Goal: Information Seeking & Learning: Learn about a topic

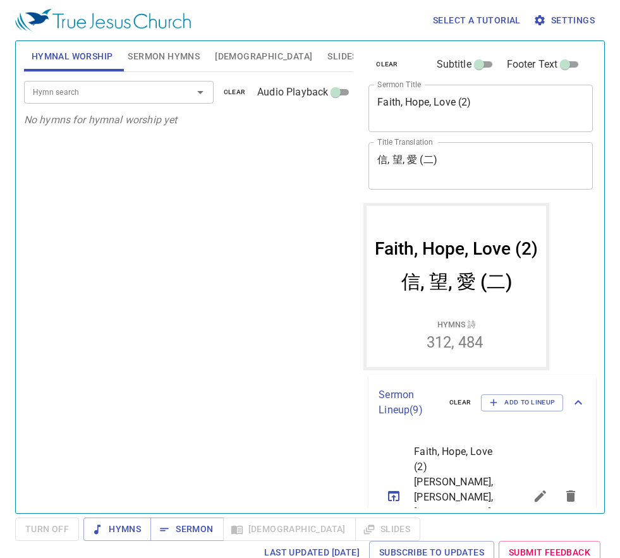
click at [279, 27] on div "Select a tutorial Settings" at bounding box center [307, 20] width 584 height 40
click at [238, 57] on span "Bible" at bounding box center [263, 57] width 97 height 16
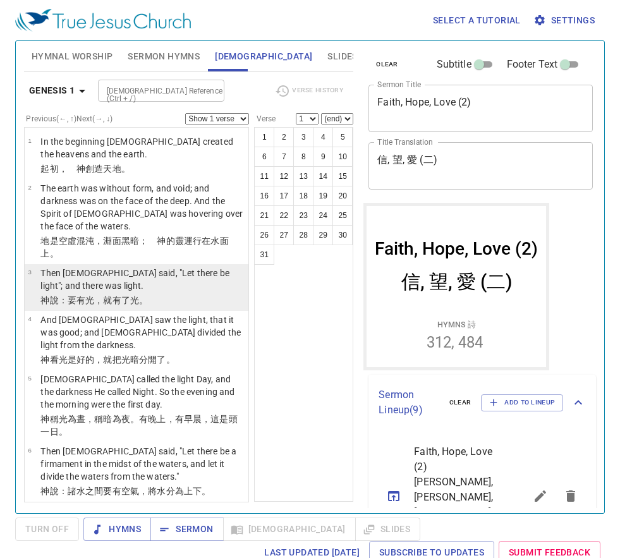
click at [121, 297] on wh216 "，就有了光 。" at bounding box center [121, 300] width 54 height 10
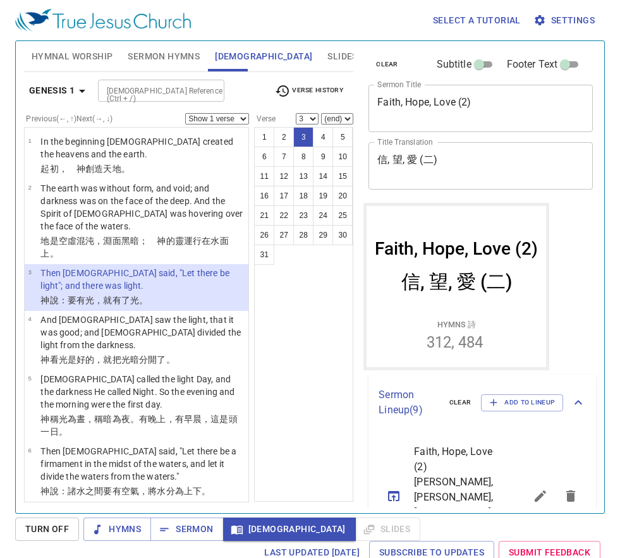
click at [279, 32] on div "Select a tutorial Settings" at bounding box center [307, 20] width 584 height 40
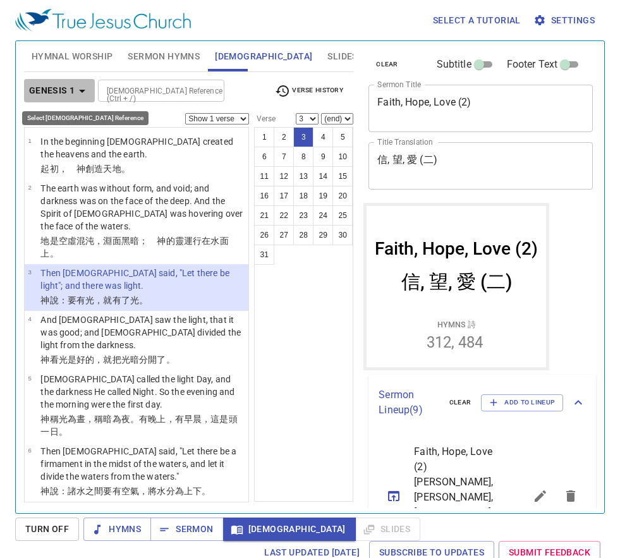
click at [61, 92] on b "Genesis 1" at bounding box center [52, 91] width 46 height 16
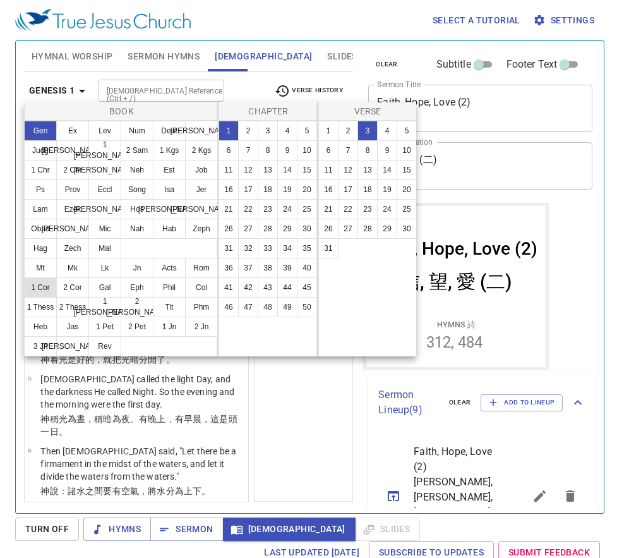
click at [47, 282] on button "1 Cor" at bounding box center [40, 287] width 33 height 20
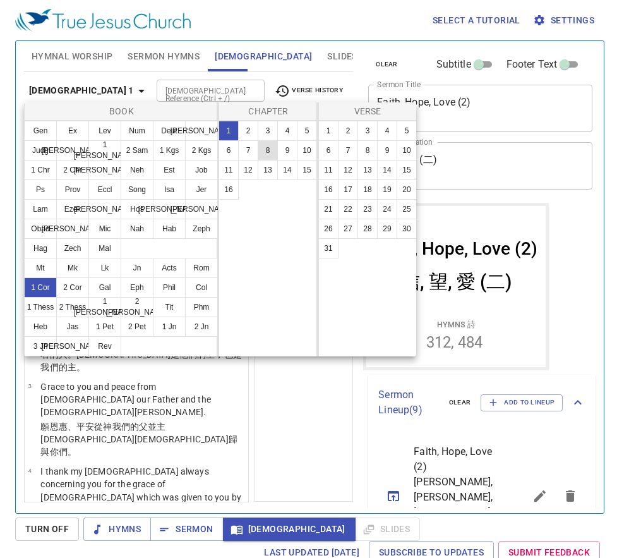
click at [272, 150] on button "8" at bounding box center [268, 150] width 20 height 20
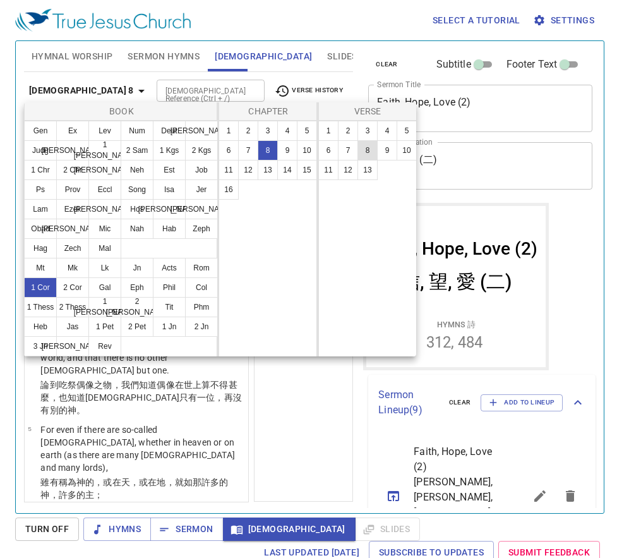
click at [373, 147] on button "8" at bounding box center [367, 150] width 20 height 20
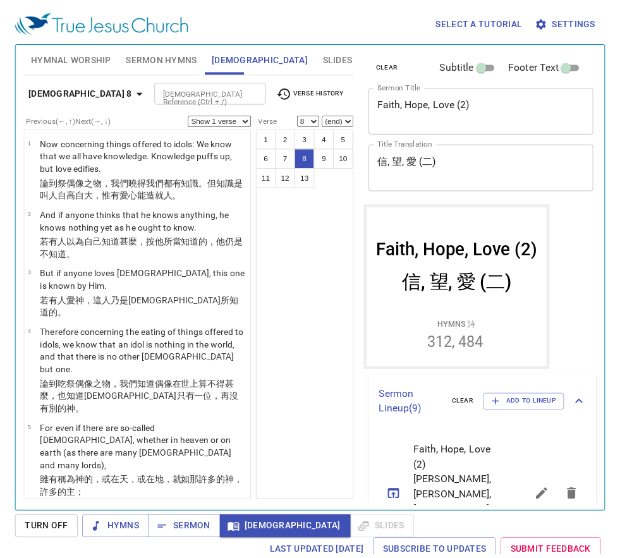
scroll to position [383, 0]
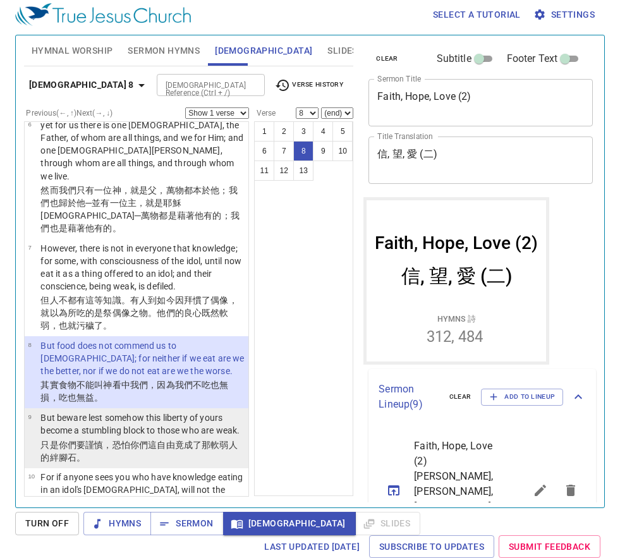
click at [150, 440] on wg5216 "這 自由 竟 成了 那軟弱 人的絆腳石 。" at bounding box center [138, 451] width 196 height 23
select select "9"
